Goal: Transaction & Acquisition: Purchase product/service

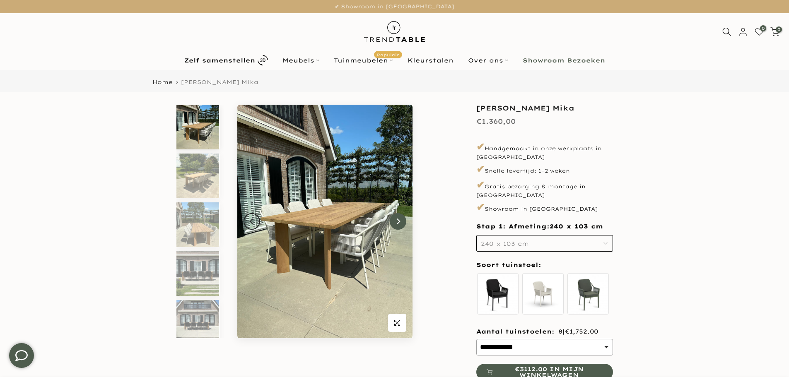
click at [399, 224] on icon "Next" at bounding box center [398, 221] width 6 height 7
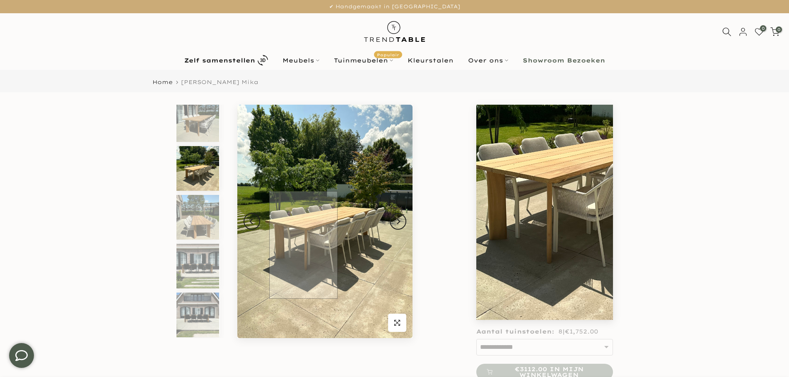
click at [303, 245] on img at bounding box center [324, 222] width 175 height 234
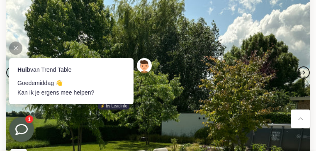
scroll to position [0, 0]
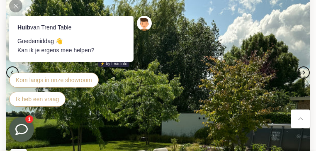
click at [18, 7] on div at bounding box center [15, 5] width 13 height 13
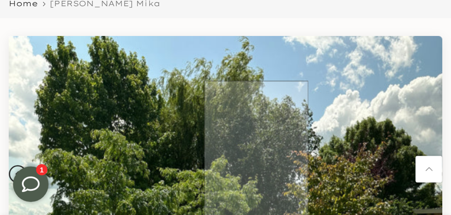
scroll to position [56, 0]
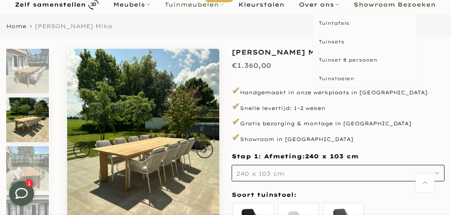
click at [193, 5] on link "Tuinmeubelen Populair" at bounding box center [194, 5] width 74 height 10
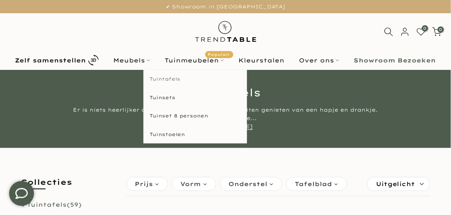
click at [177, 80] on link "Tuintafels" at bounding box center [195, 79] width 104 height 19
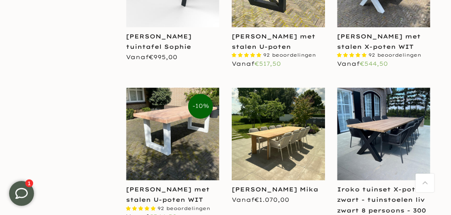
scroll to position [615, 0]
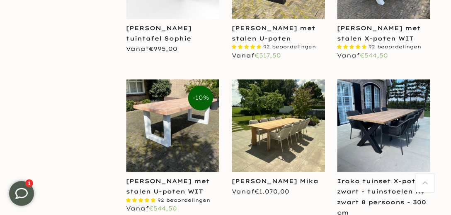
click at [269, 136] on img at bounding box center [278, 126] width 93 height 93
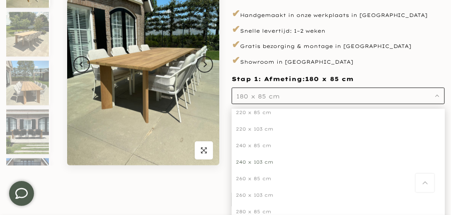
scroll to position [85, 0]
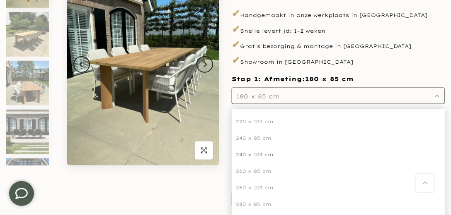
click at [264, 155] on div "240 x 103 cm" at bounding box center [338, 155] width 213 height 17
